Goal: Information Seeking & Learning: Learn about a topic

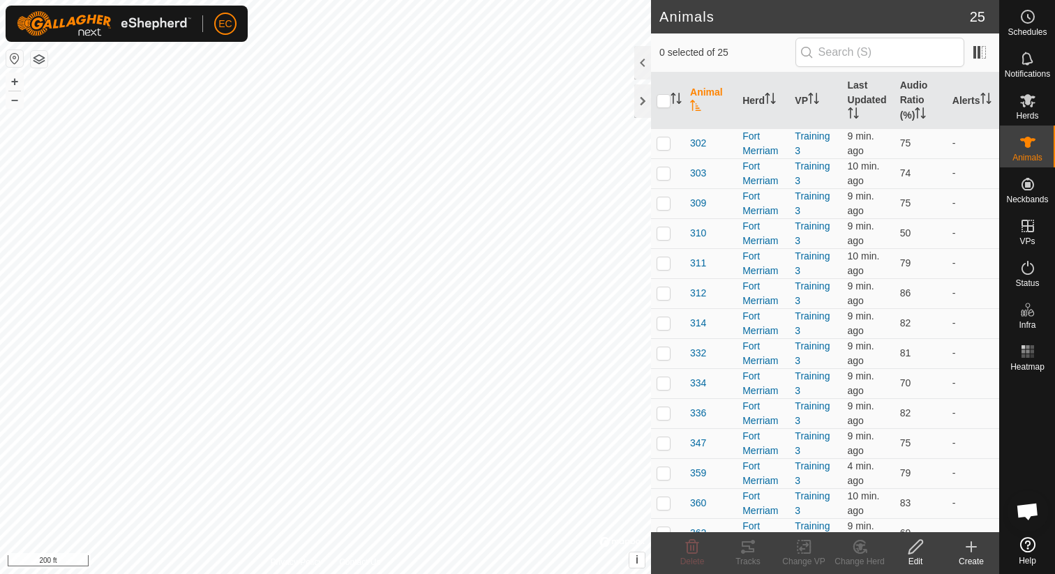
click at [1024, 513] on span "Open chat" at bounding box center [1026, 513] width 23 height 20
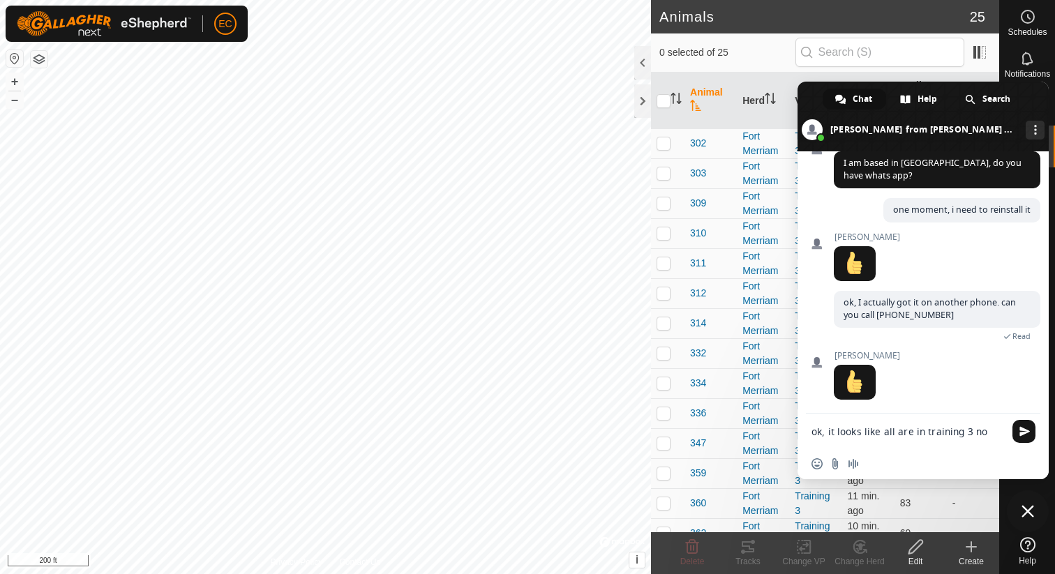
type textarea "ok, it looks like all are in training 3 now"
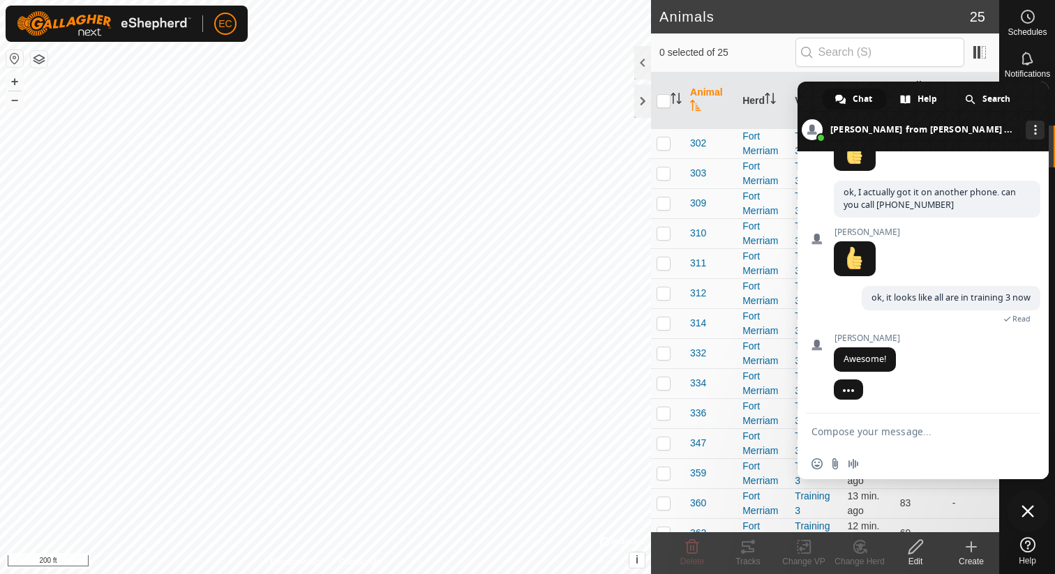
scroll to position [2216, 0]
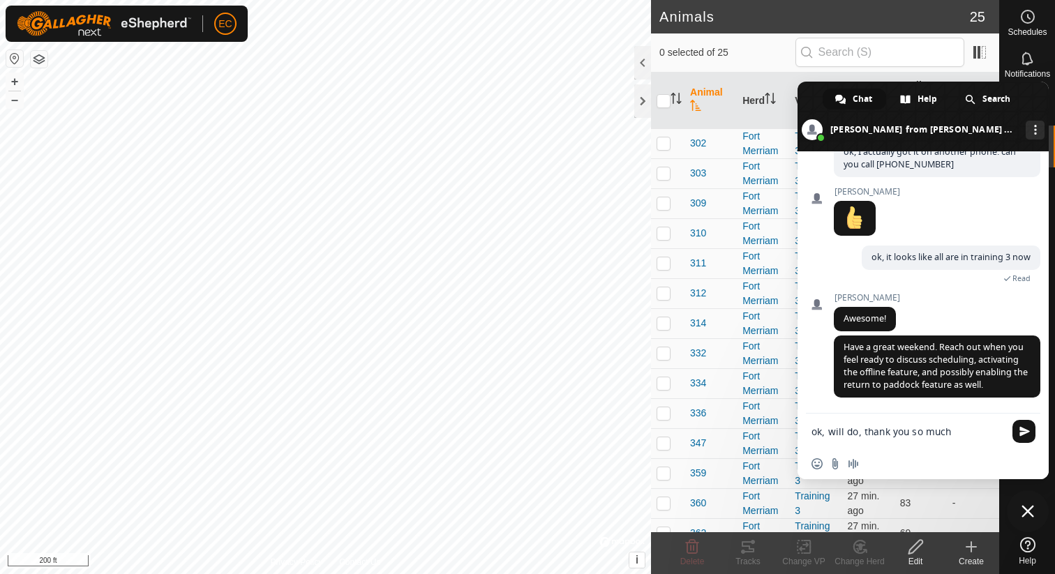
type textarea "ok, will do, thank you so much!"
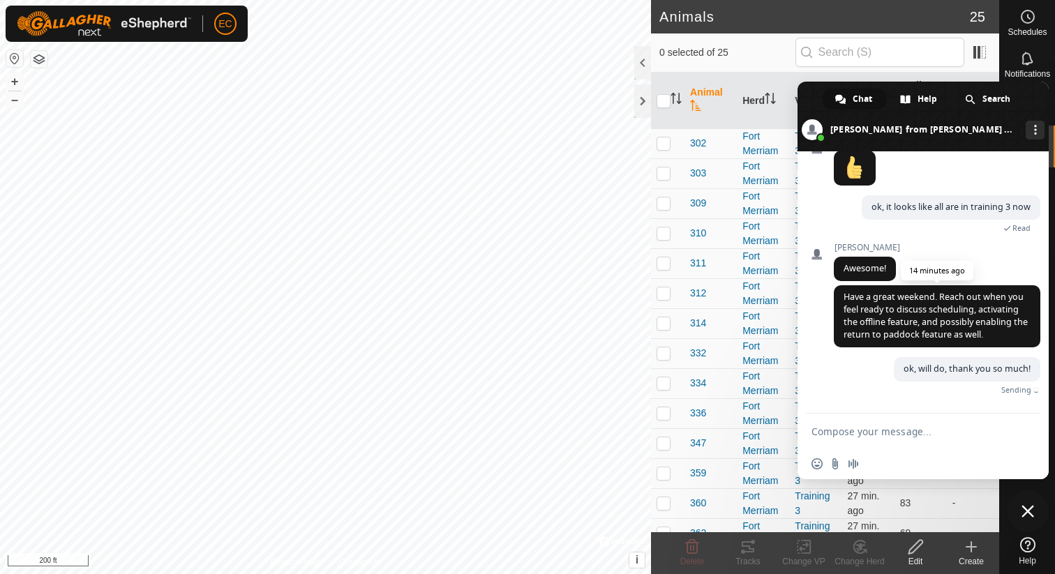
scroll to position [2250, 0]
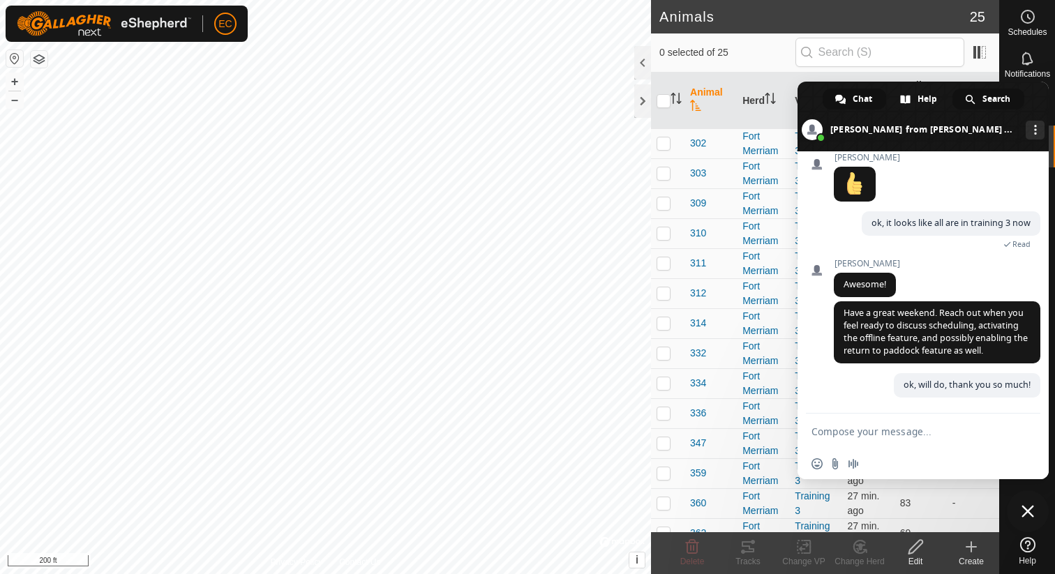
click at [1020, 107] on div "Search" at bounding box center [988, 99] width 72 height 21
click at [1036, 98] on span at bounding box center [922, 117] width 251 height 70
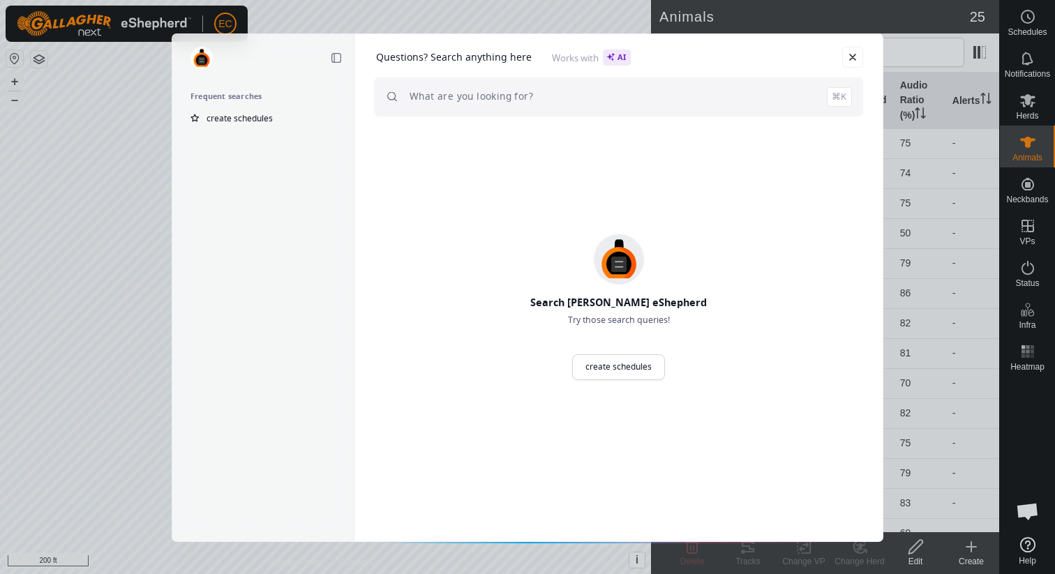
click at [1027, 105] on div "Collapse sidebar Frequent searches create schedules Questions? Search anything …" at bounding box center [527, 287] width 1055 height 574
click at [855, 60] on link "Close" at bounding box center [852, 57] width 21 height 21
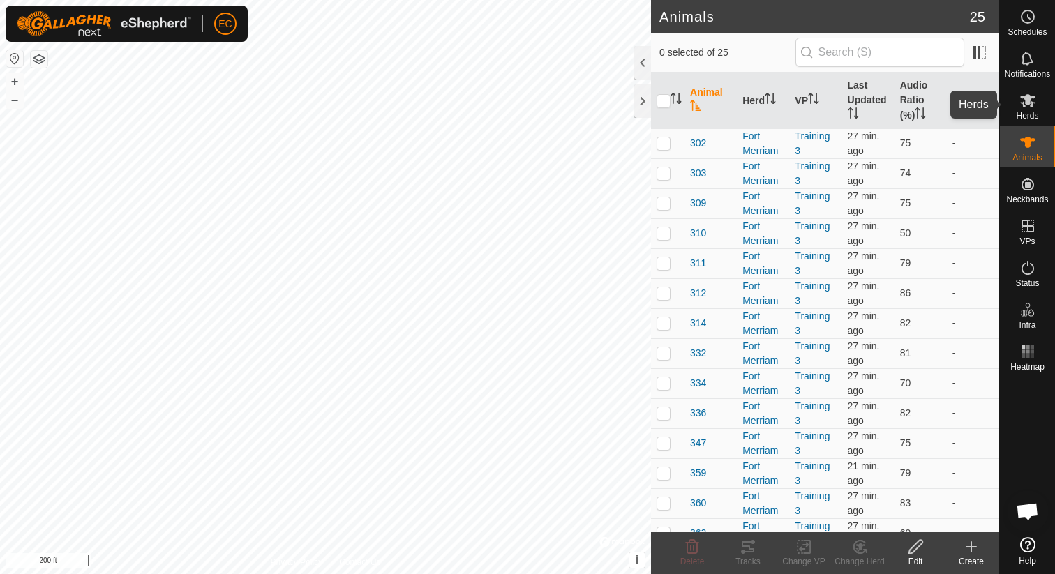
click at [1025, 110] on es-mob-svg-icon at bounding box center [1027, 100] width 25 height 22
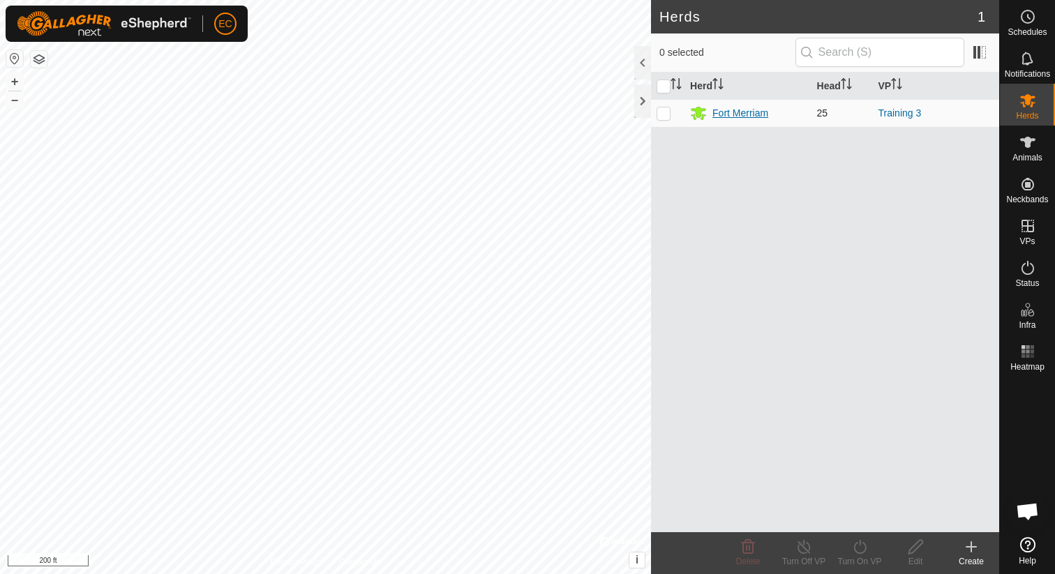
click at [734, 114] on div "Fort Merriam" at bounding box center [740, 113] width 56 height 15
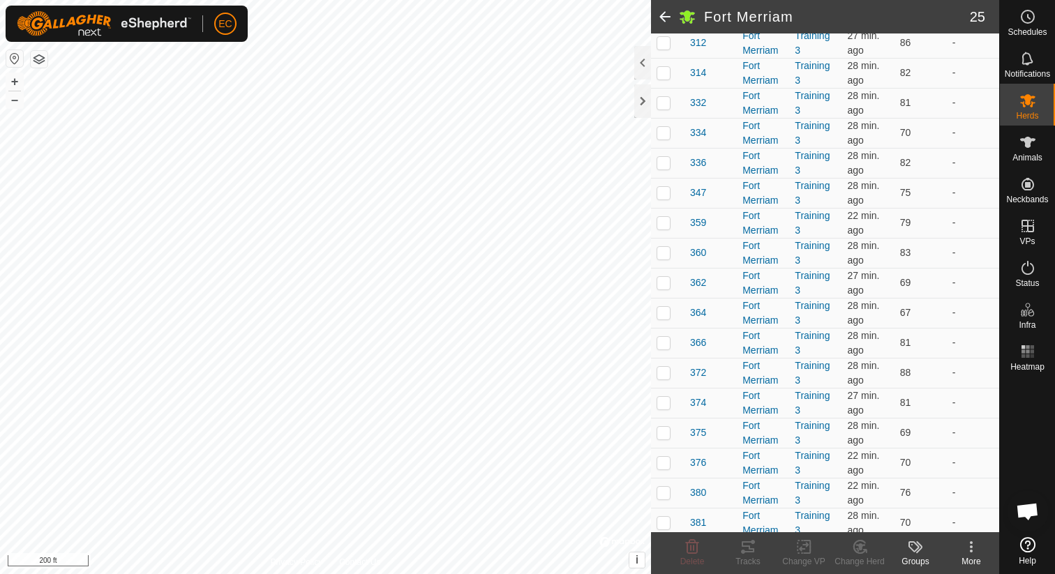
scroll to position [455, 0]
